Goal: Task Accomplishment & Management: Complete application form

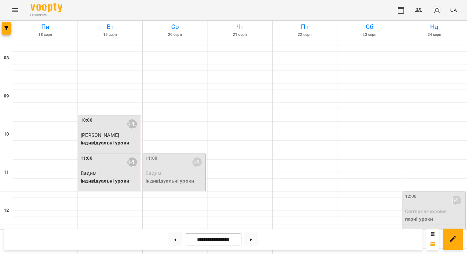
click at [186, 178] on p "індивідуальні уроки" at bounding box center [175, 181] width 59 height 8
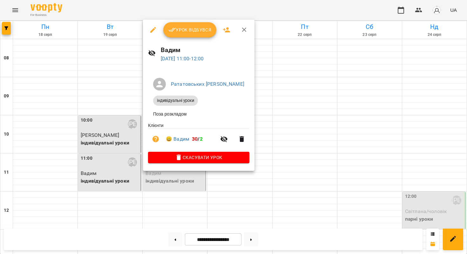
click at [170, 33] on icon "button" at bounding box center [173, 30] width 8 height 8
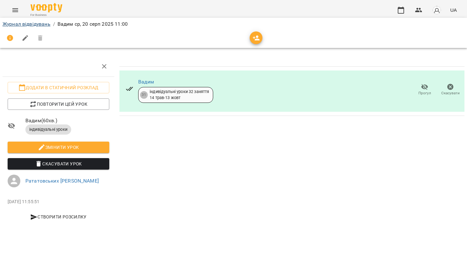
click at [43, 23] on link "Журнал відвідувань" at bounding box center [27, 24] width 48 height 6
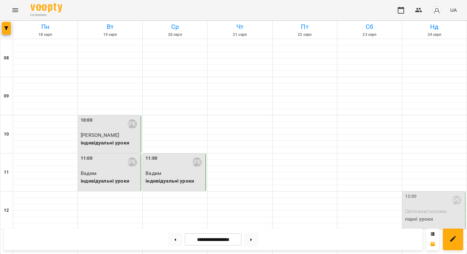
click at [174, 170] on p "Вадим" at bounding box center [175, 174] width 59 height 8
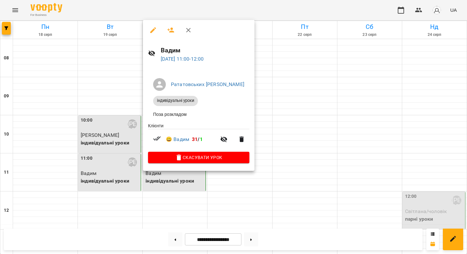
click at [288, 141] on div at bounding box center [233, 127] width 467 height 254
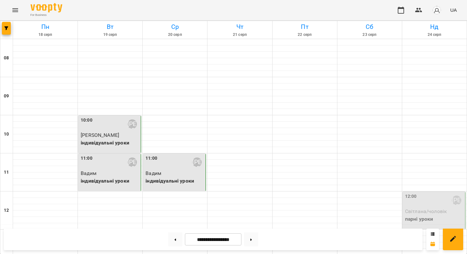
scroll to position [-4, 0]
click at [304, 157] on div at bounding box center [305, 157] width 65 height 6
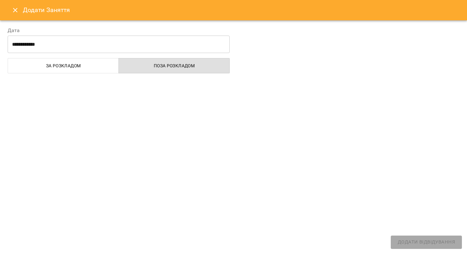
select select "**********"
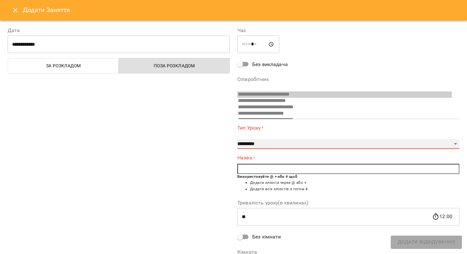
select select "**********"
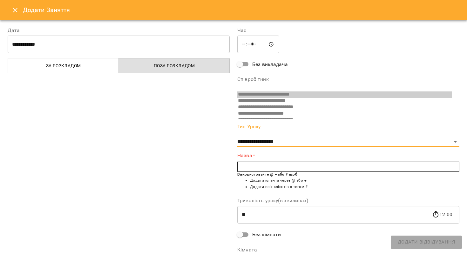
click at [245, 169] on input "text" at bounding box center [349, 167] width 222 height 10
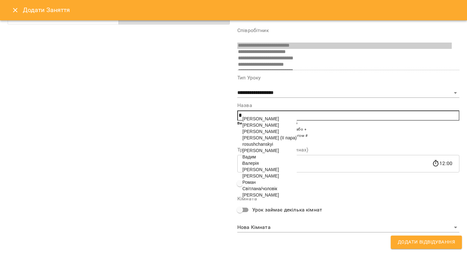
scroll to position [49, 0]
click at [254, 160] on span "Вадим" at bounding box center [250, 157] width 14 height 5
type input "*****"
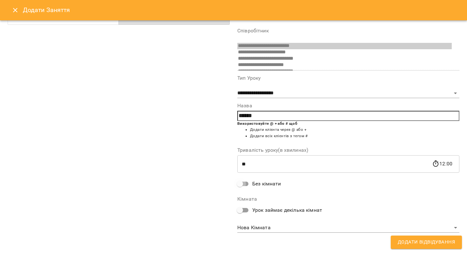
scroll to position [2, 0]
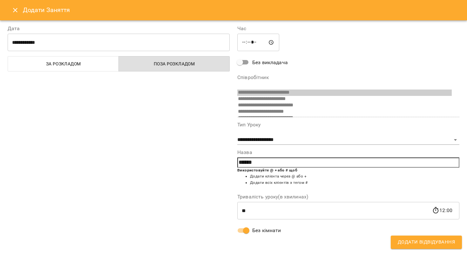
click at [403, 239] on span "Додати Відвідування" at bounding box center [426, 242] width 57 height 8
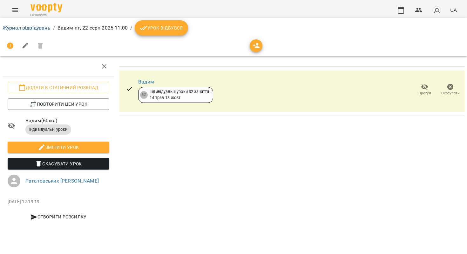
click at [31, 27] on link "Журнал відвідувань" at bounding box center [27, 28] width 48 height 6
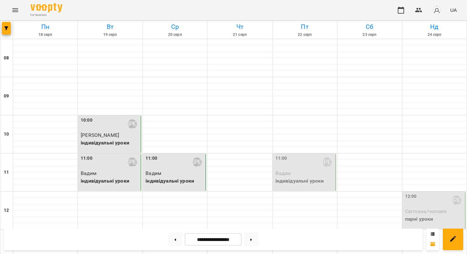
scroll to position [389, 0]
